Goal: Information Seeking & Learning: Learn about a topic

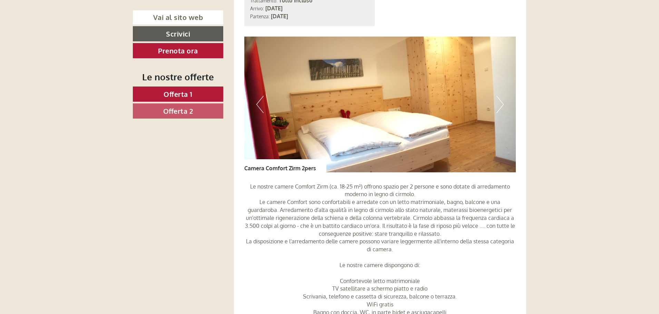
scroll to position [803, 0]
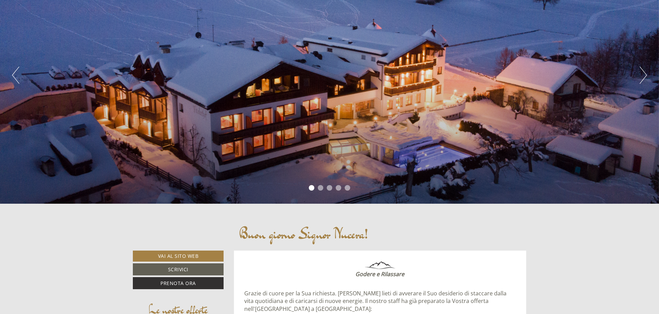
scroll to position [104, 0]
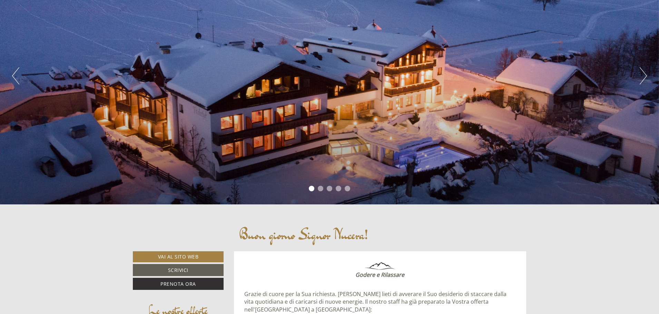
drag, startPoint x: 661, startPoint y: 17, endPoint x: 662, endPoint y: 55, distance: 37.6
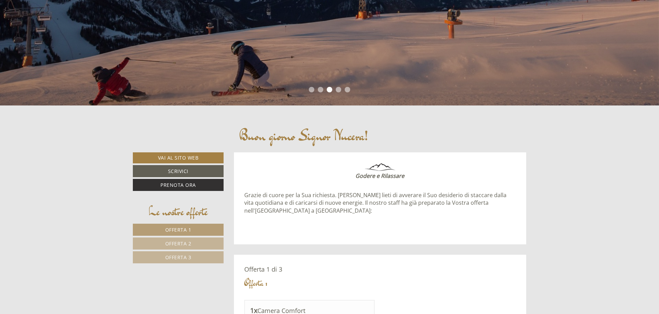
scroll to position [138, 0]
